Goal: Use online tool/utility: Use online tool/utility

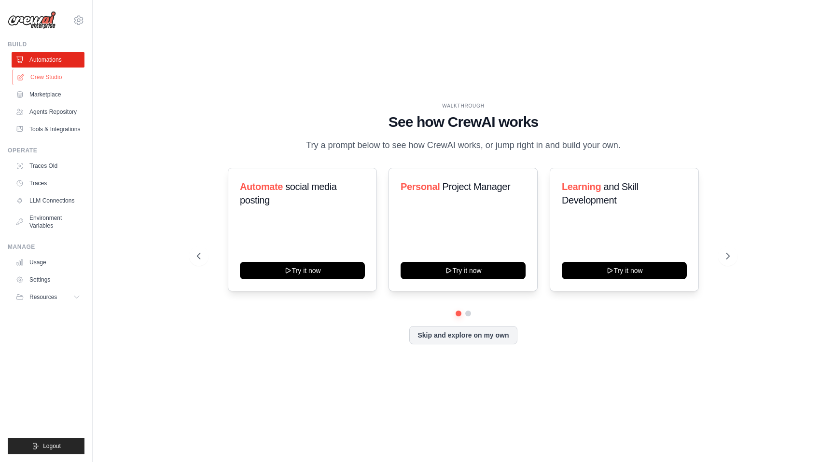
click at [64, 80] on link "Crew Studio" at bounding box center [49, 77] width 73 height 15
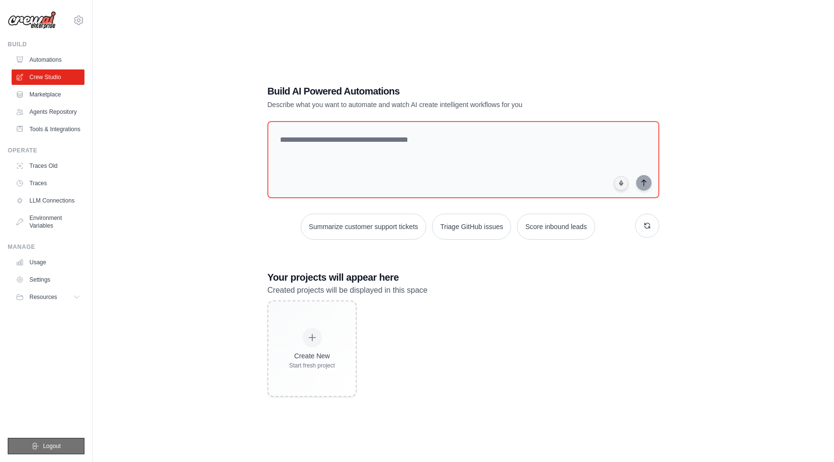
click at [36, 444] on icon "submit" at bounding box center [35, 447] width 5 height 6
